Goal: Information Seeking & Learning: Learn about a topic

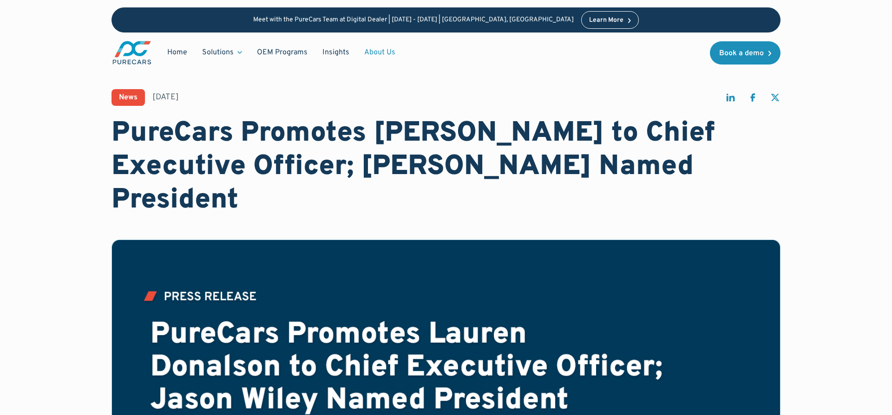
click at [378, 52] on link "About Us" at bounding box center [380, 53] width 46 height 18
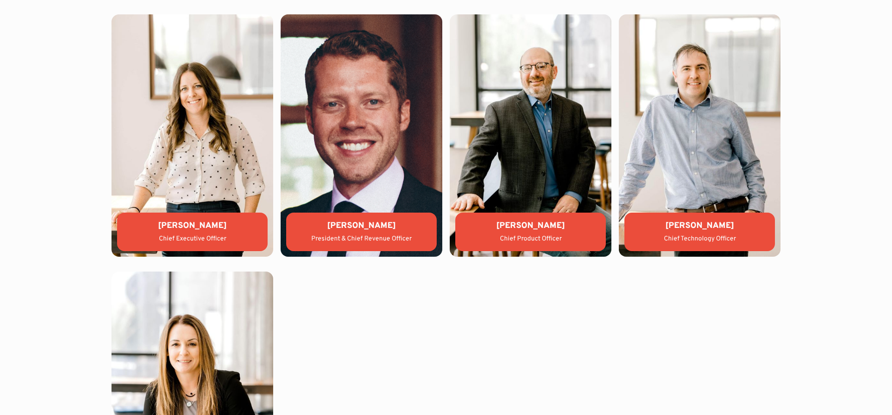
scroll to position [2093, 0]
click at [43, 207] on div "WHO WE ARE Leadership team Lauren Donalson Chief Executive Officer Jason Wiley …" at bounding box center [446, 252] width 892 height 628
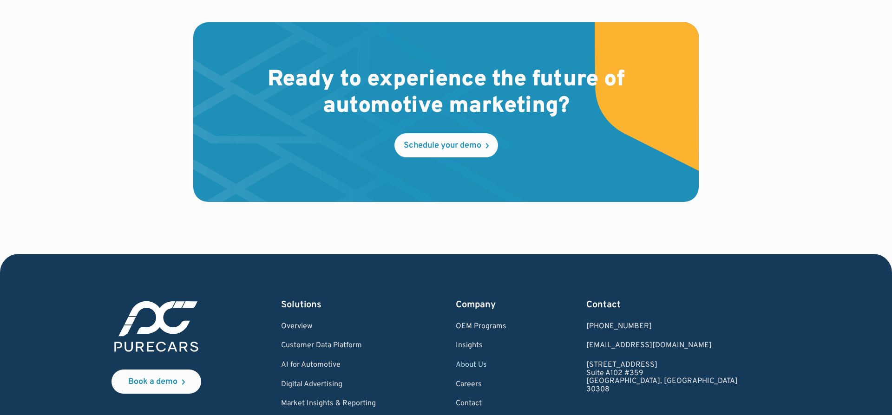
scroll to position [2751, 0]
